Goal: Navigation & Orientation: Find specific page/section

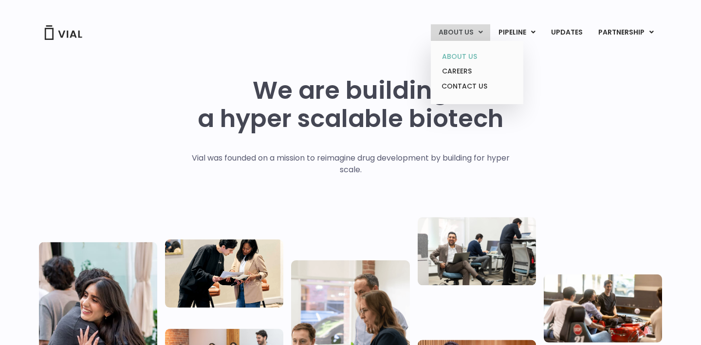
click at [478, 58] on link "ABOUT US" at bounding box center [476, 56] width 85 height 15
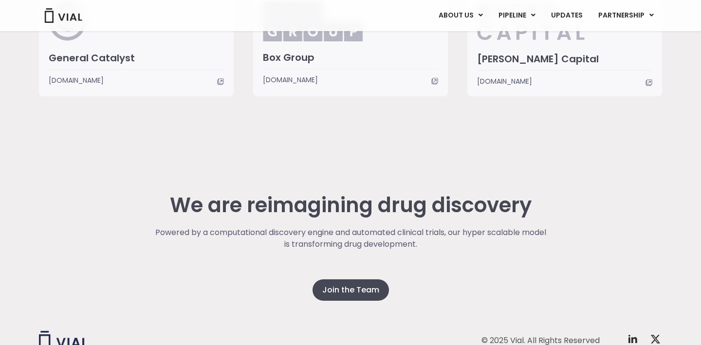
scroll to position [2507, 0]
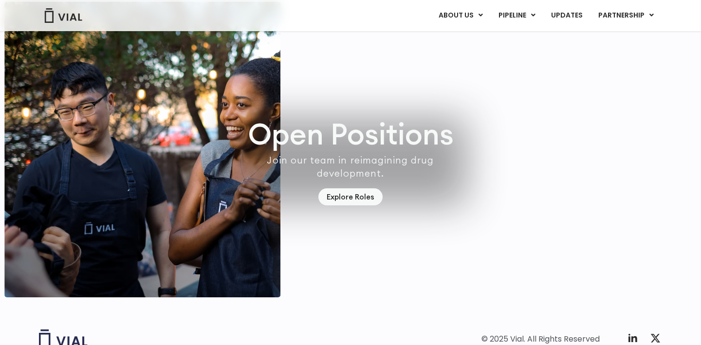
scroll to position [2839, 0]
